Goal: Transaction & Acquisition: Obtain resource

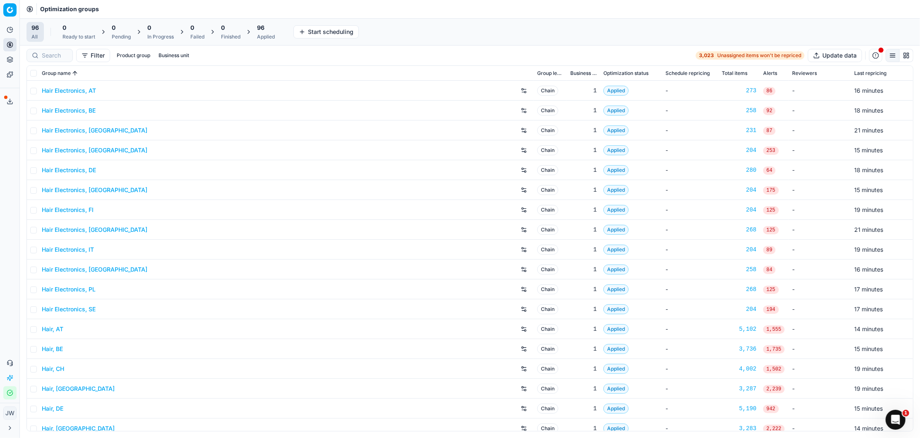
click at [266, 32] on div "96 Applied" at bounding box center [266, 32] width 18 height 17
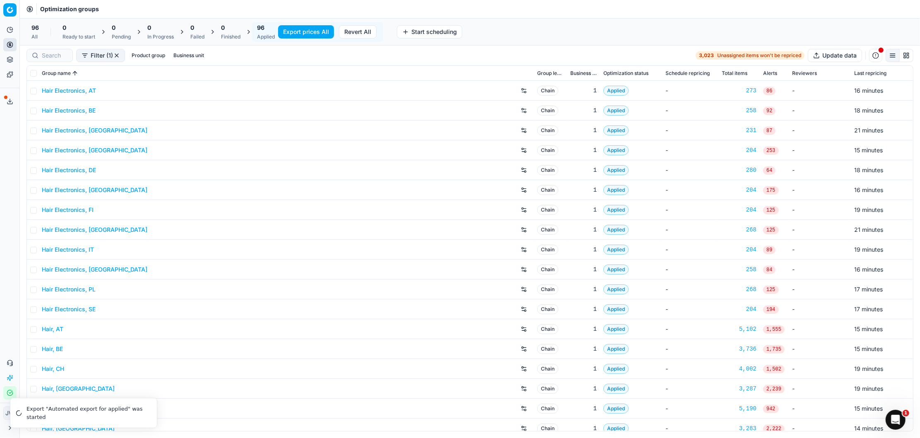
click at [298, 35] on button "Export prices All" at bounding box center [306, 31] width 56 height 13
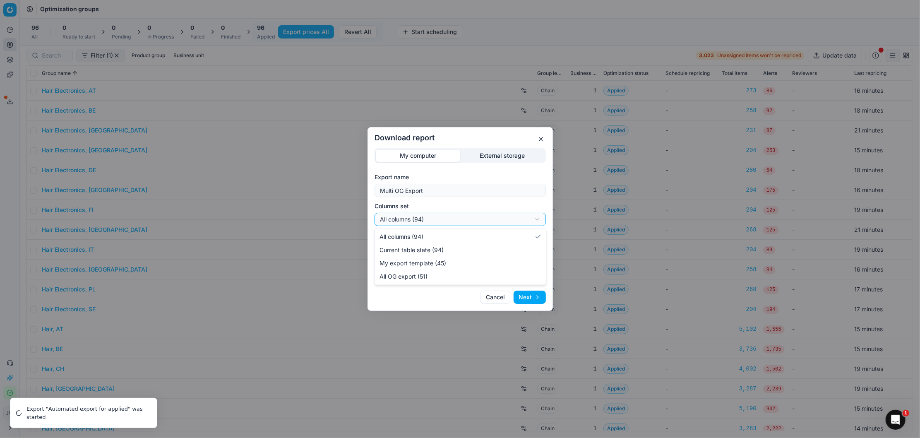
click at [430, 219] on div "Download report My computer External storage Export name Multi OG Export Column…" at bounding box center [460, 219] width 920 height 438
select select "custom"
click at [468, 221] on div "Download report My computer External storage Export name Multi OG Export Column…" at bounding box center [460, 219] width 920 height 438
click at [478, 204] on div "Download report My computer External storage Export name Multi OG Export Column…" at bounding box center [460, 219] width 920 height 438
click at [470, 252] on div "Download report My computer External storage Export name Multi OG Export Column…" at bounding box center [460, 219] width 920 height 438
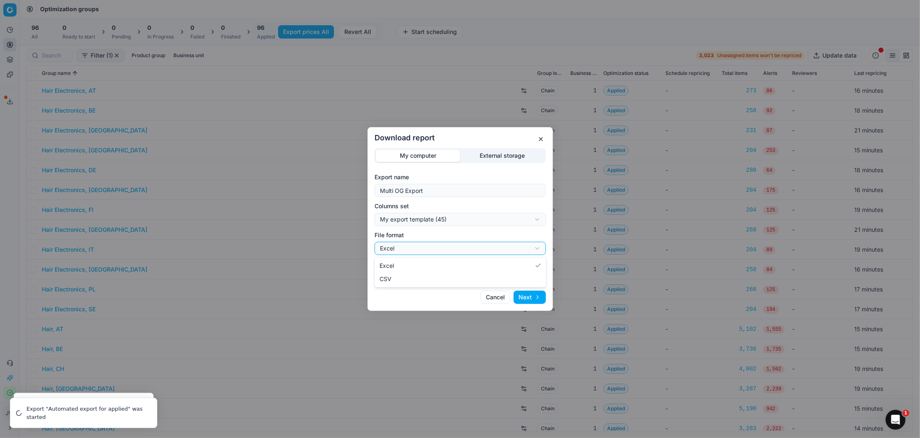
select select "csv"
click at [532, 296] on button "Next" at bounding box center [530, 296] width 32 height 13
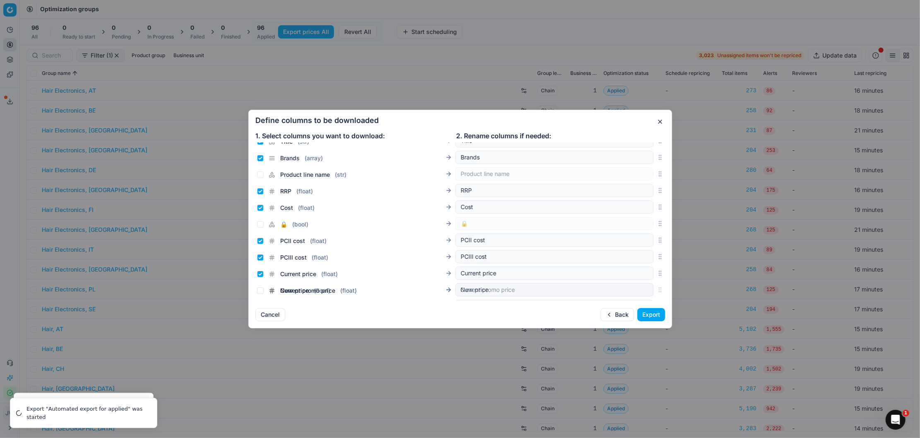
scroll to position [166, 0]
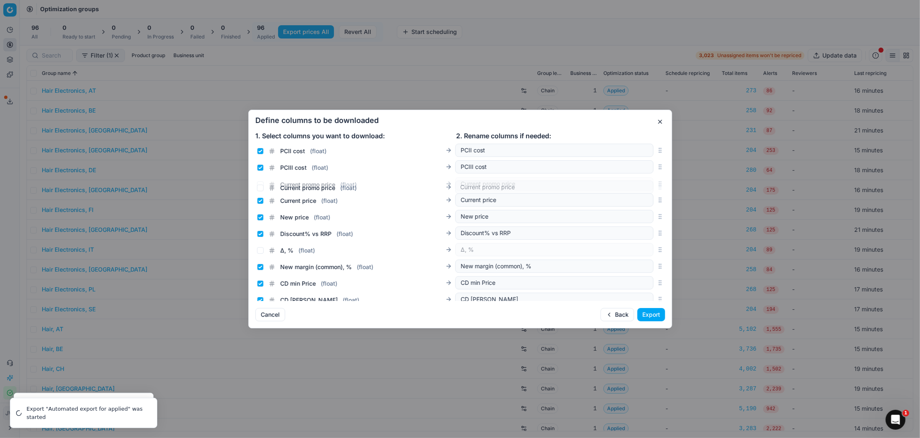
drag, startPoint x: 658, startPoint y: 221, endPoint x: 636, endPoint y: 187, distance: 41.1
click at [636, 187] on div "Current promo price ( float ) Current promo price" at bounding box center [460, 183] width 410 height 17
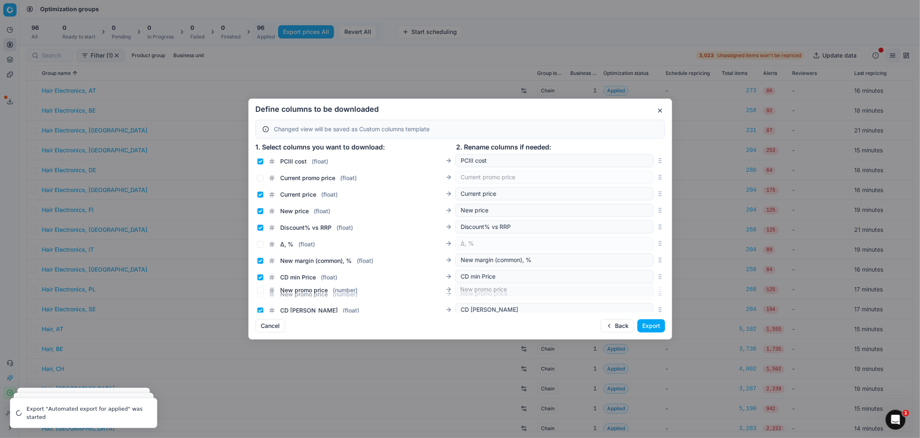
scroll to position [194, 0]
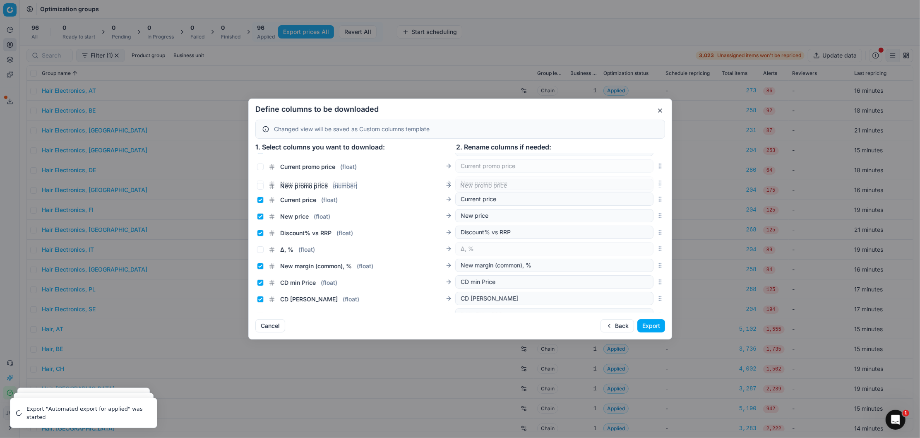
drag, startPoint x: 660, startPoint y: 197, endPoint x: 638, endPoint y: 186, distance: 24.2
click at [638, 186] on div "New promo price ( number ) New promo price" at bounding box center [460, 183] width 410 height 17
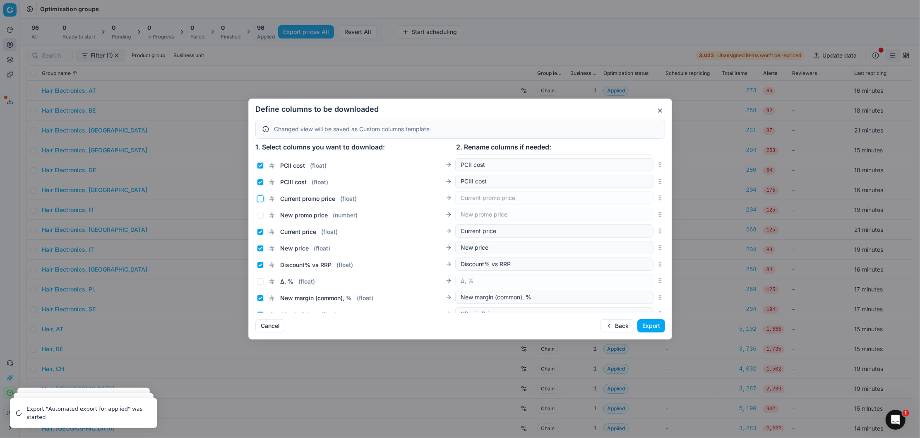
click at [260, 200] on input "Current promo price ( float )" at bounding box center [260, 198] width 7 height 7
checkbox input "true"
click at [260, 216] on input "New promo price ( number )" at bounding box center [260, 215] width 7 height 7
checkbox input "true"
click at [259, 236] on div "Current price ( float ) Current price" at bounding box center [455, 230] width 396 height 13
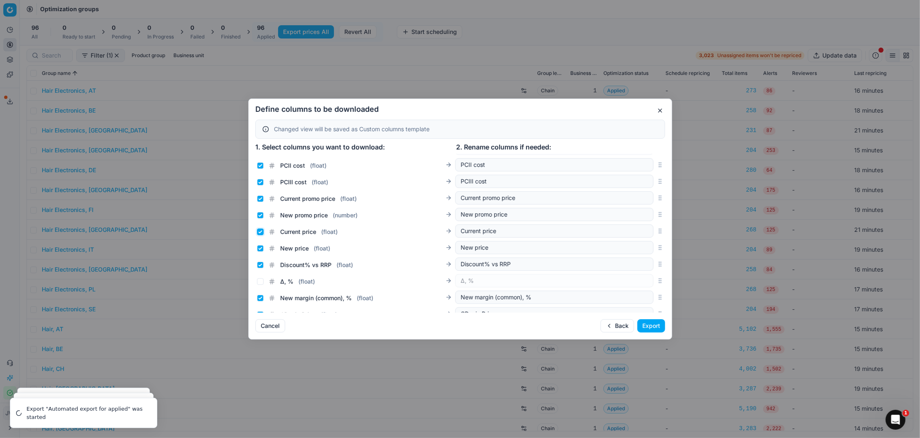
click at [259, 233] on input "Current price ( float )" at bounding box center [260, 231] width 7 height 7
checkbox input "false"
click at [260, 247] on input "New price ( float )" at bounding box center [260, 248] width 7 height 7
checkbox input "false"
click at [658, 327] on button "Export" at bounding box center [651, 325] width 28 height 13
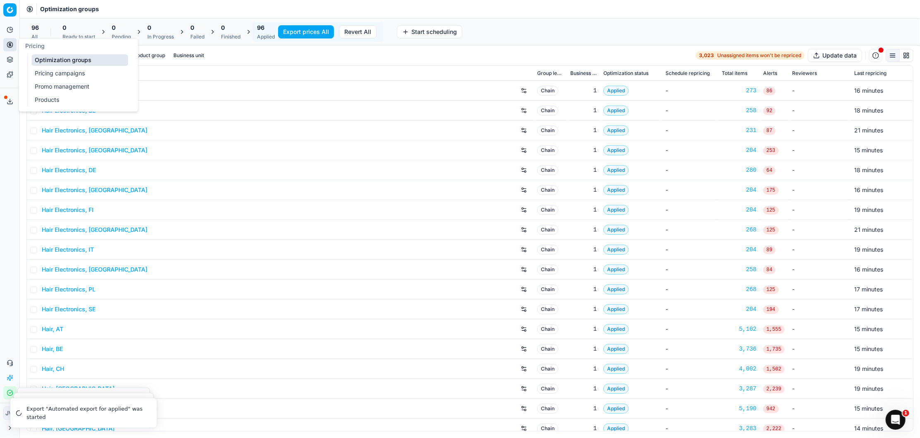
click at [3, 42] on button "Pricing" at bounding box center [9, 44] width 13 height 13
click at [51, 62] on link "Optimization groups" at bounding box center [79, 60] width 96 height 12
click at [5, 101] on button "Export service" at bounding box center [9, 101] width 13 height 13
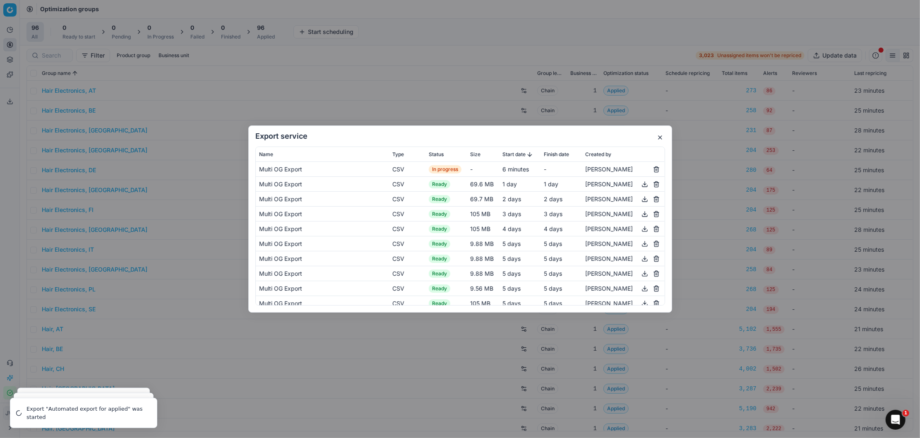
click at [661, 136] on button "button" at bounding box center [660, 137] width 10 height 10
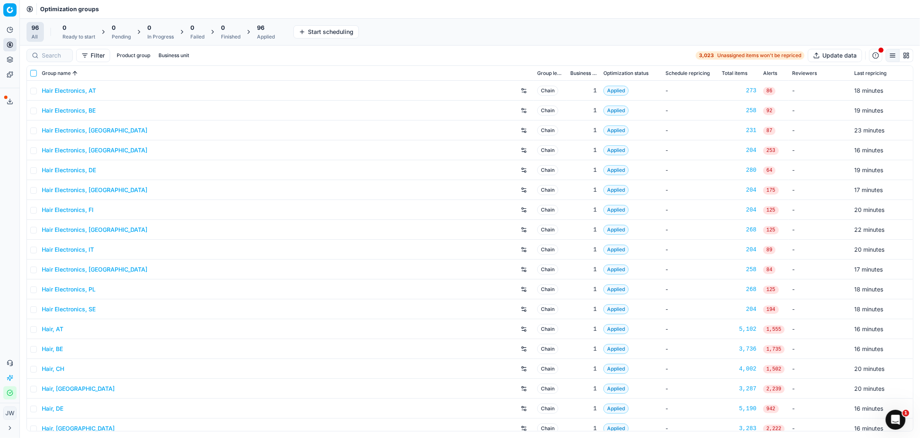
click at [34, 73] on input "checkbox" at bounding box center [33, 73] width 7 height 7
checkbox input "true"
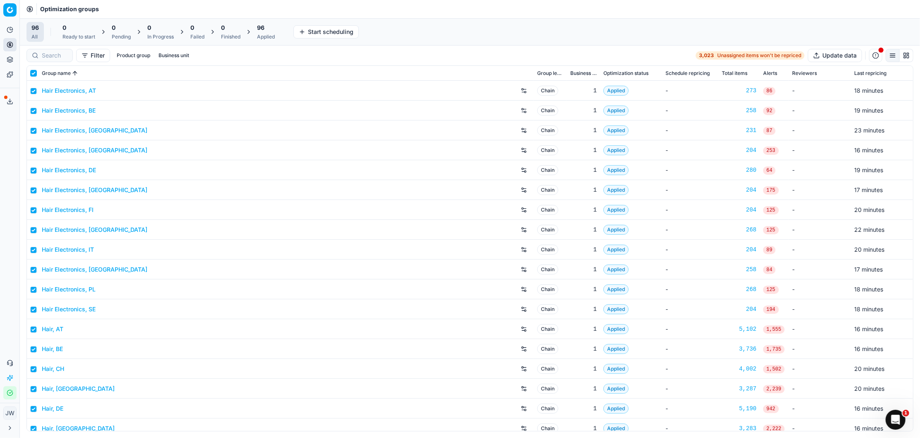
checkbox input "true"
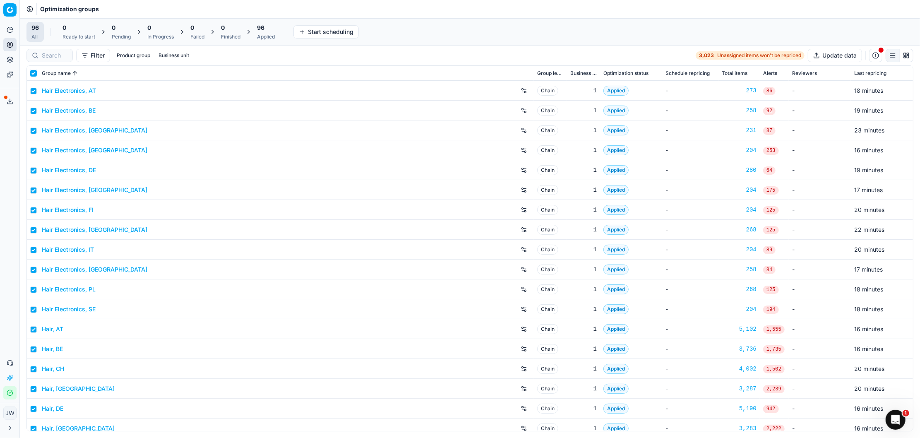
checkbox input "true"
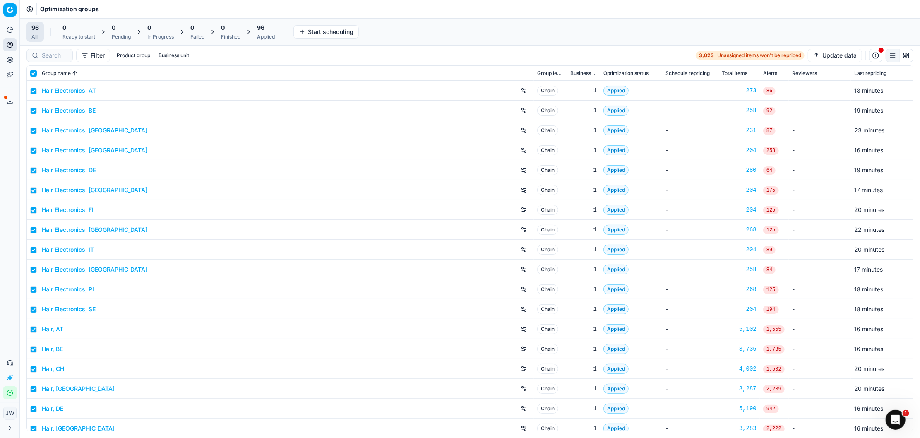
checkbox input "true"
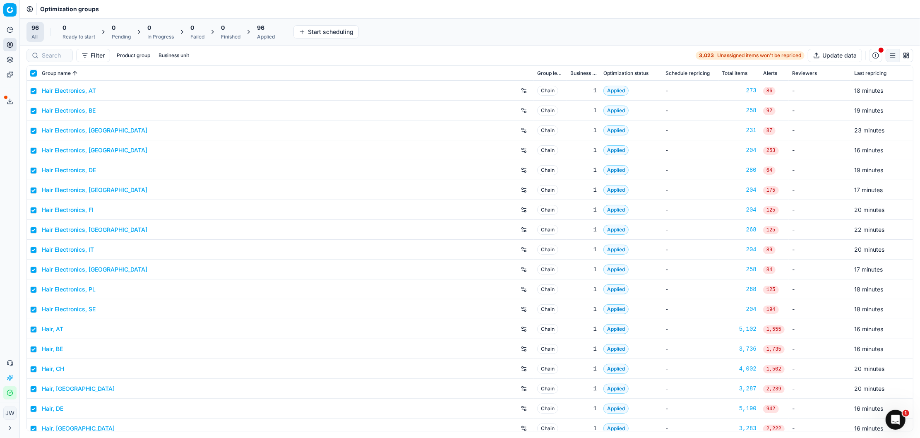
checkbox input "true"
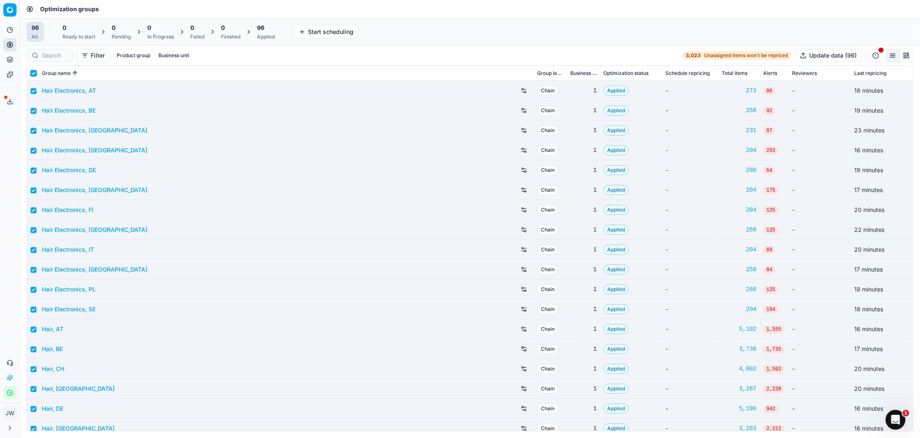
click at [34, 73] on input "checkbox" at bounding box center [33, 73] width 7 height 7
checkbox input "false"
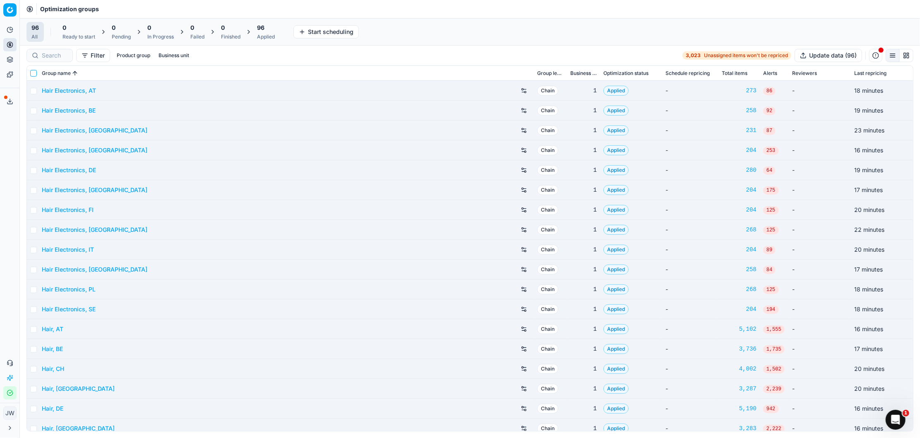
checkbox input "false"
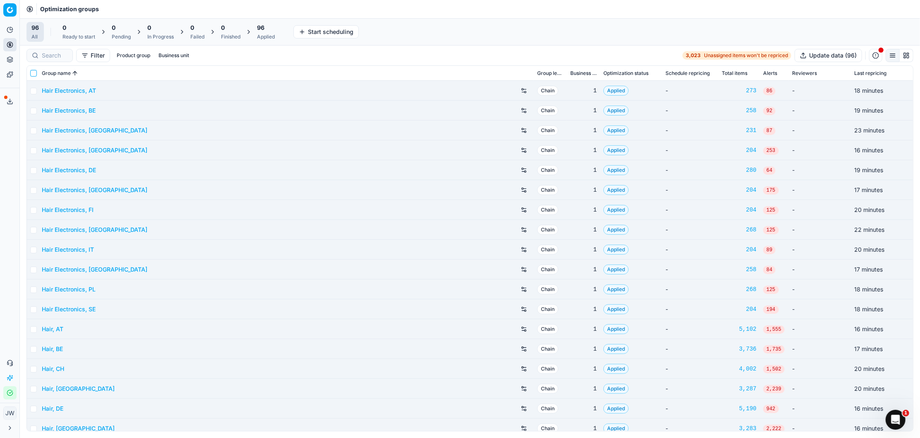
checkbox input "false"
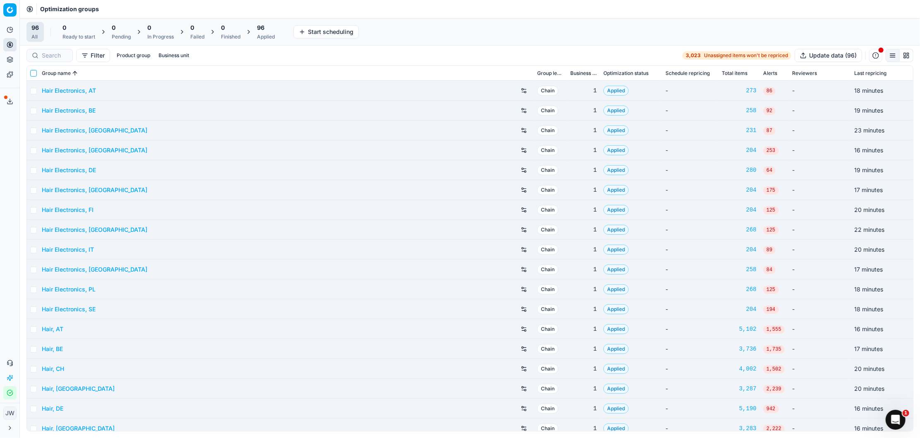
checkbox input "false"
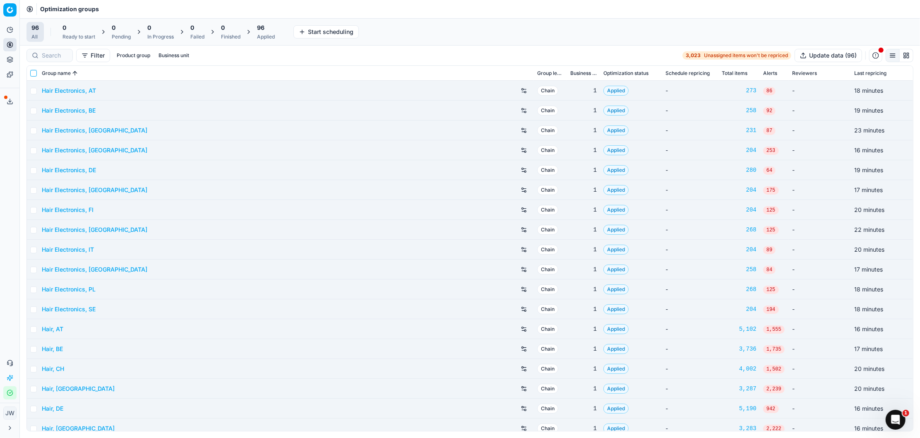
checkbox input "false"
